Goal: Book appointment/travel/reservation

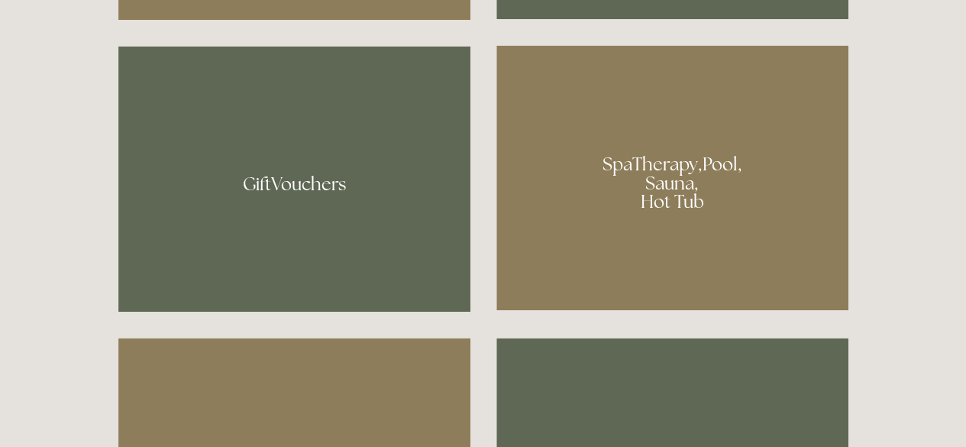
scroll to position [1082, 0]
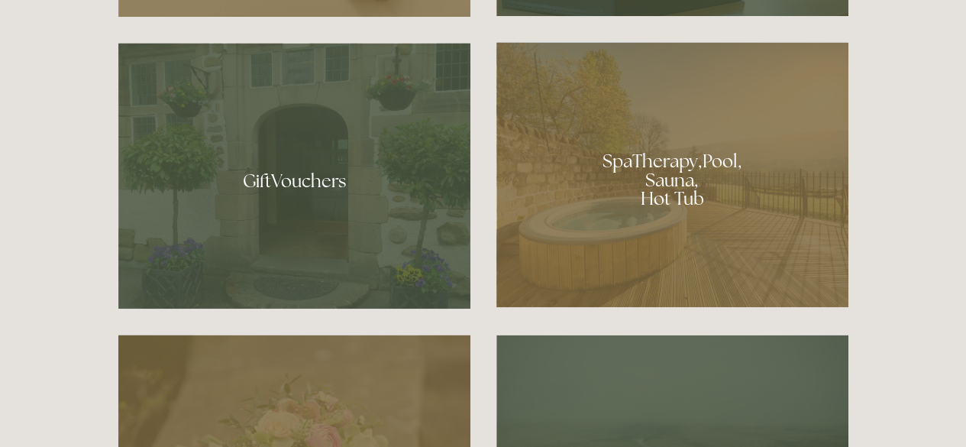
click at [656, 179] on div at bounding box center [672, 174] width 352 height 265
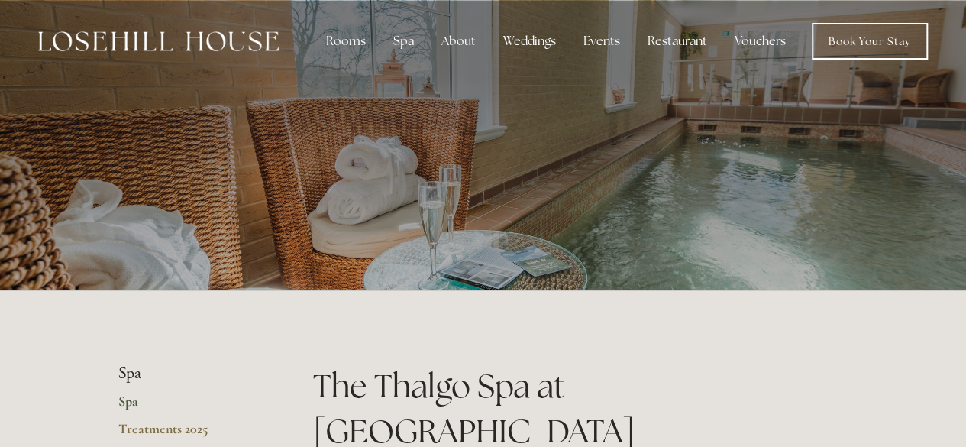
scroll to position [249, 0]
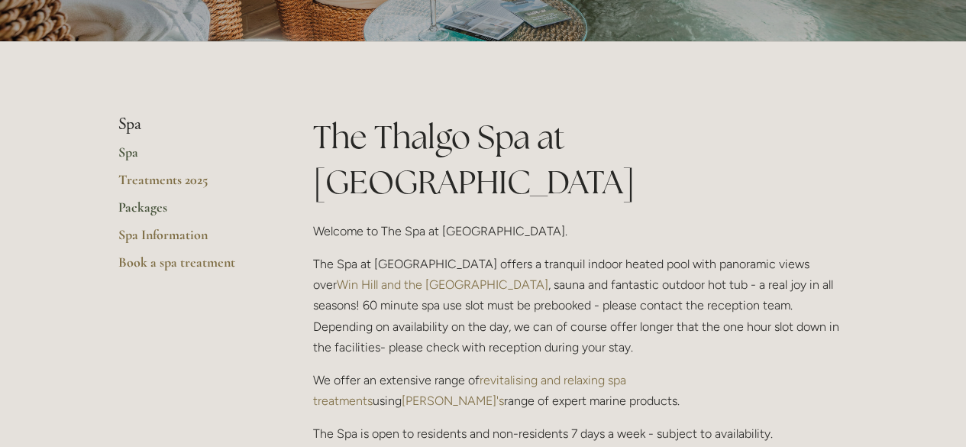
click at [151, 211] on link "Packages" at bounding box center [191, 211] width 146 height 27
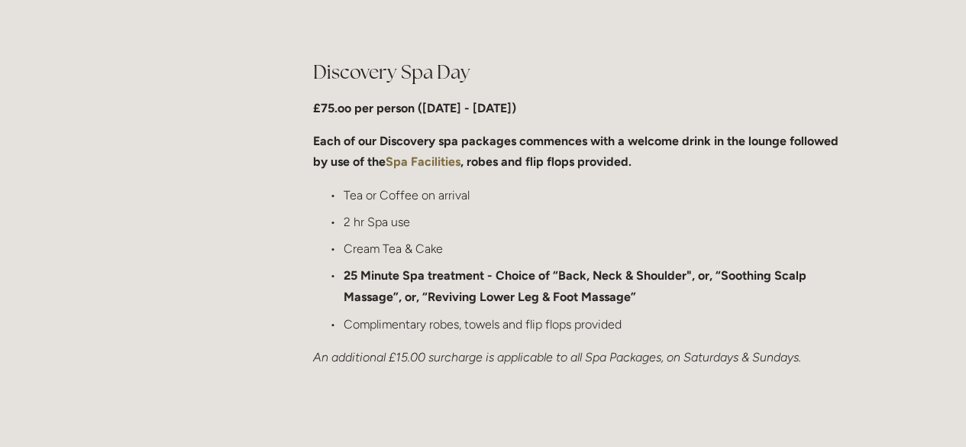
scroll to position [1153, 0]
